Goal: Task Accomplishment & Management: Use online tool/utility

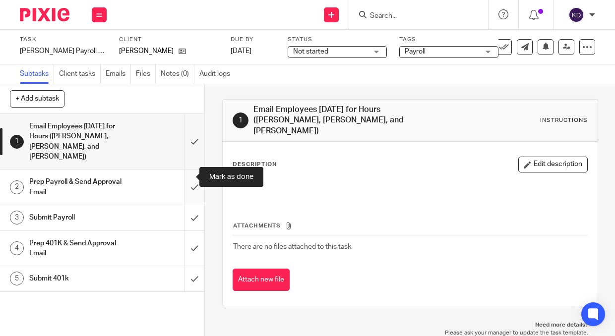
click at [183, 180] on input "submit" at bounding box center [102, 187] width 204 height 35
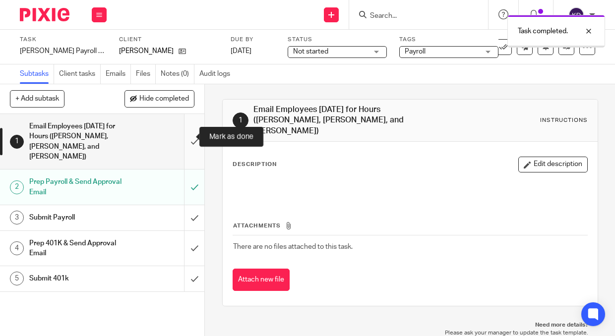
click at [184, 142] on input "submit" at bounding box center [102, 141] width 204 height 55
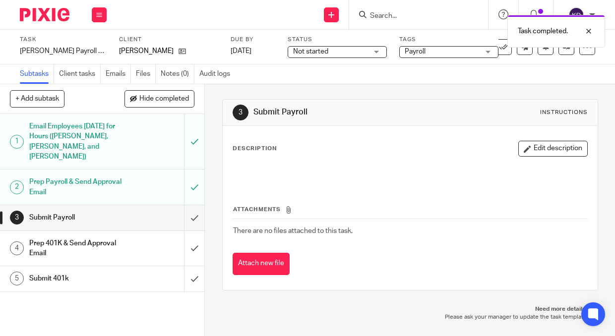
click at [57, 19] on img at bounding box center [45, 14] width 50 height 13
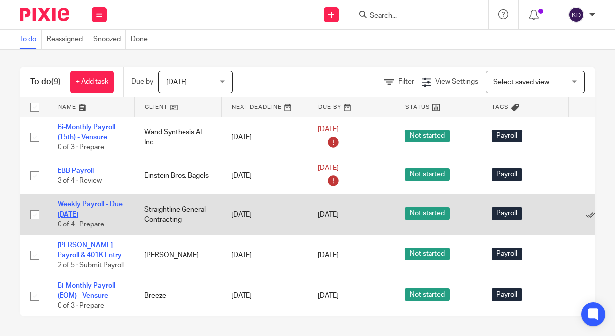
click at [98, 203] on link "Weekly Payroll - Due [DATE]" at bounding box center [90, 209] width 65 height 17
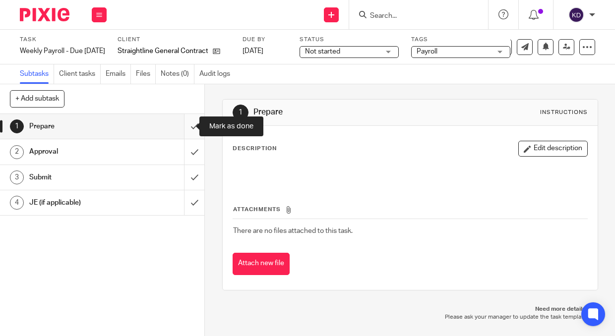
click at [186, 123] on input "submit" at bounding box center [102, 126] width 204 height 25
